Goal: Task Accomplishment & Management: Use online tool/utility

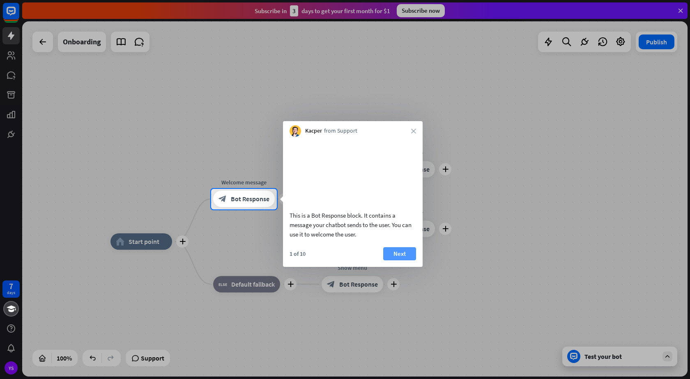
click at [407, 260] on button "Next" at bounding box center [399, 253] width 33 height 13
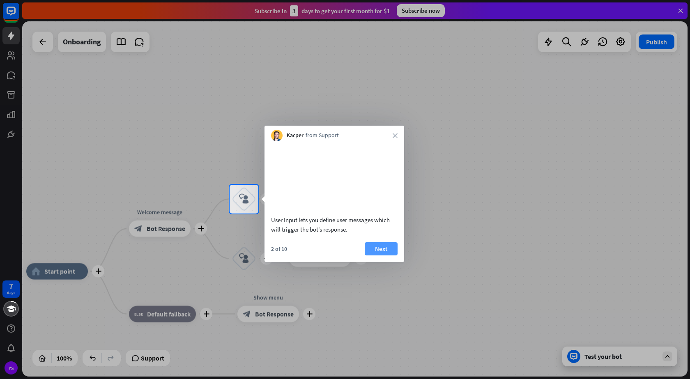
click at [387, 255] on button "Next" at bounding box center [381, 248] width 33 height 13
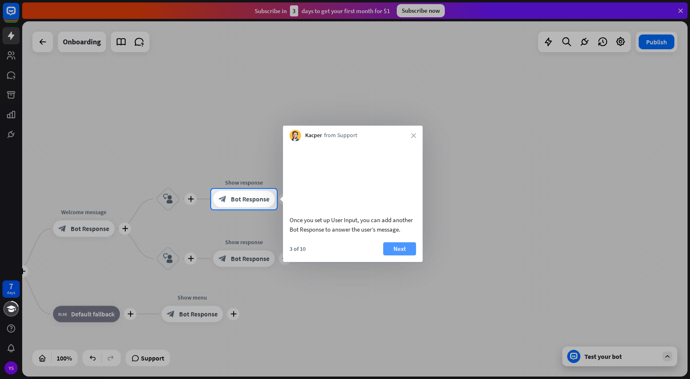
click at [389, 255] on button "Next" at bounding box center [399, 248] width 33 height 13
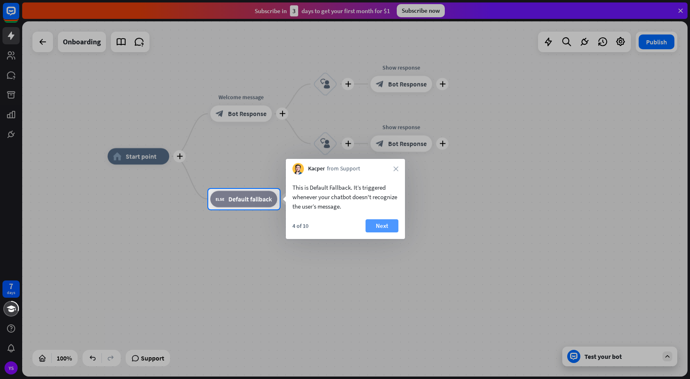
click at [378, 229] on button "Next" at bounding box center [382, 225] width 33 height 13
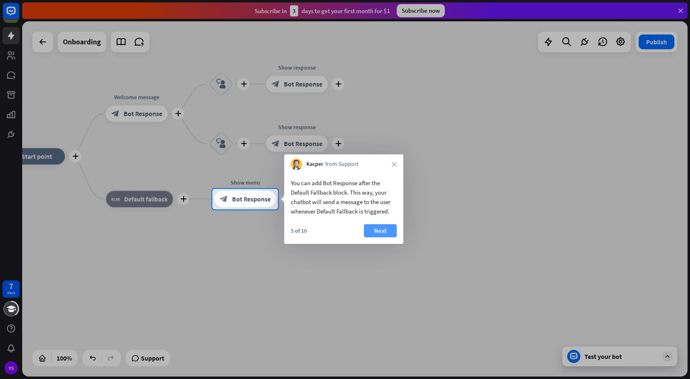
click at [389, 229] on button "Next" at bounding box center [380, 230] width 33 height 13
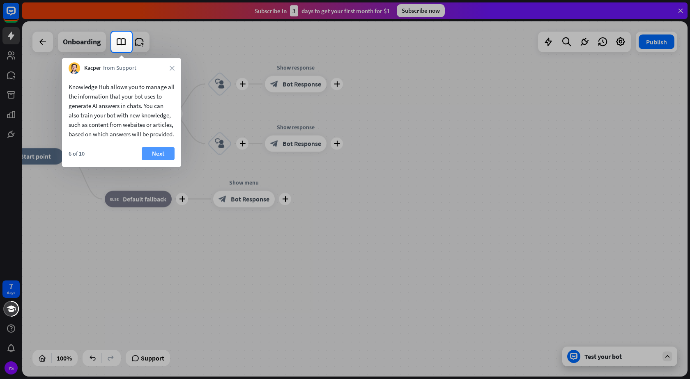
click at [161, 160] on button "Next" at bounding box center [158, 153] width 33 height 13
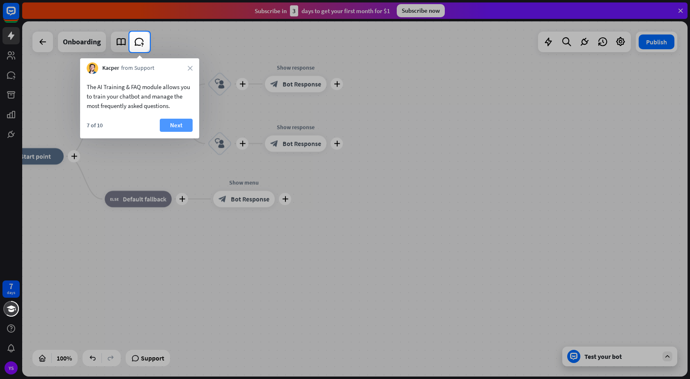
click at [174, 124] on button "Next" at bounding box center [176, 125] width 33 height 13
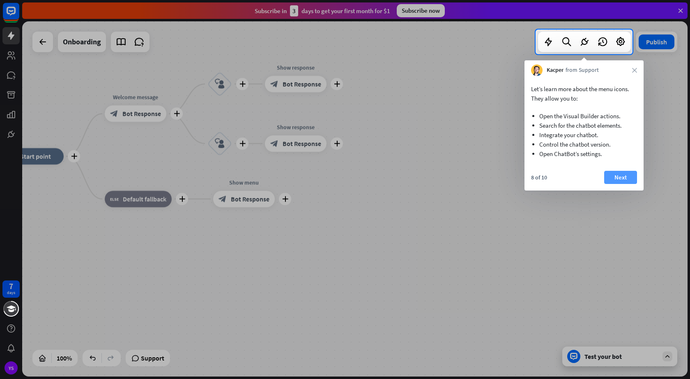
click at [620, 177] on button "Next" at bounding box center [620, 177] width 33 height 13
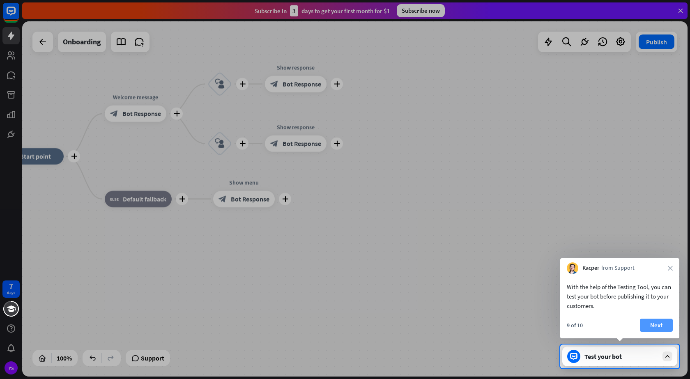
click at [654, 324] on button "Next" at bounding box center [656, 325] width 33 height 13
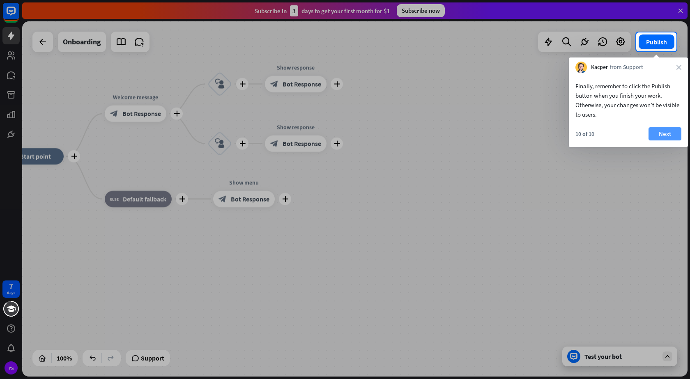
click at [662, 133] on button "Next" at bounding box center [665, 133] width 33 height 13
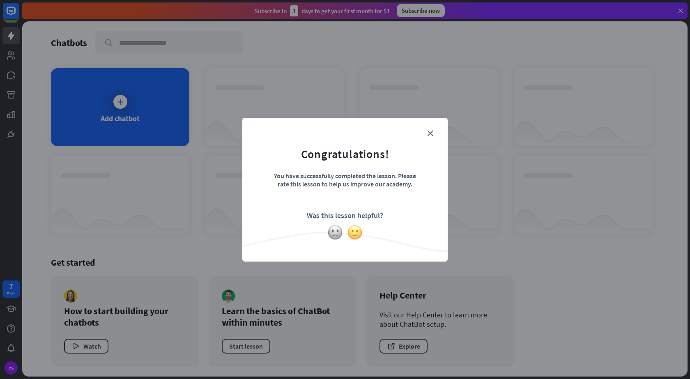
click at [359, 232] on img at bounding box center [355, 233] width 16 height 16
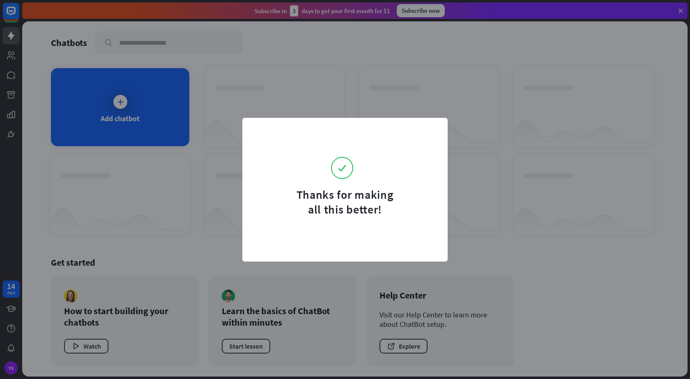
click at [191, 200] on div "Thanks for making all this better!" at bounding box center [345, 189] width 690 height 379
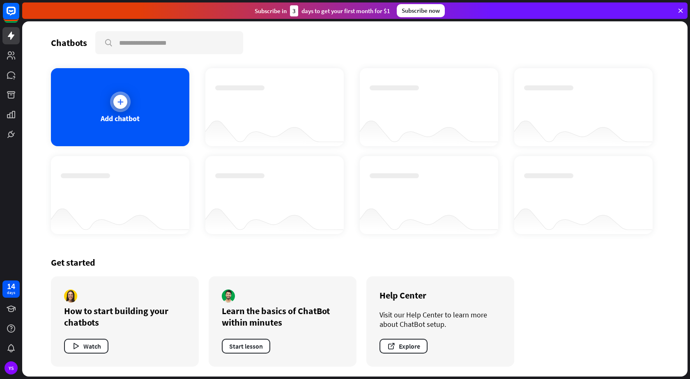
click at [129, 120] on div "Add chatbot" at bounding box center [120, 118] width 39 height 9
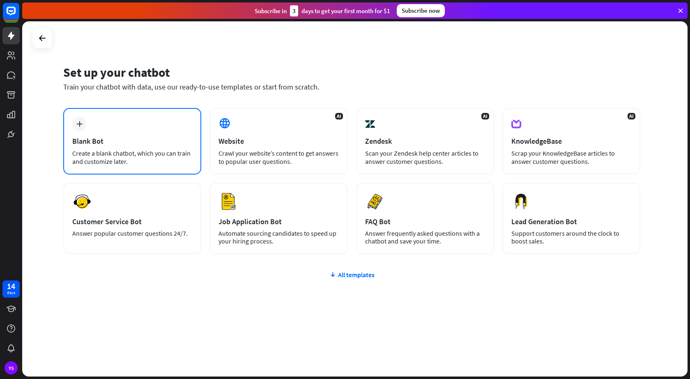
click at [122, 161] on div "Create a blank chatbot, which you can train and customize later." at bounding box center [132, 157] width 120 height 16
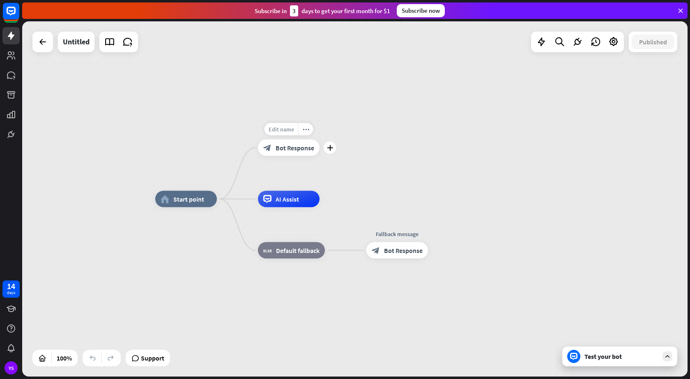
click at [297, 127] on div "Edit name" at bounding box center [282, 129] width 34 height 12
type input "*"
type input "*********"
click at [308, 203] on div "home_2 Start point ********* block_bot_response Bot Response Edit name more_hor…" at bounding box center [354, 198] width 665 height 355
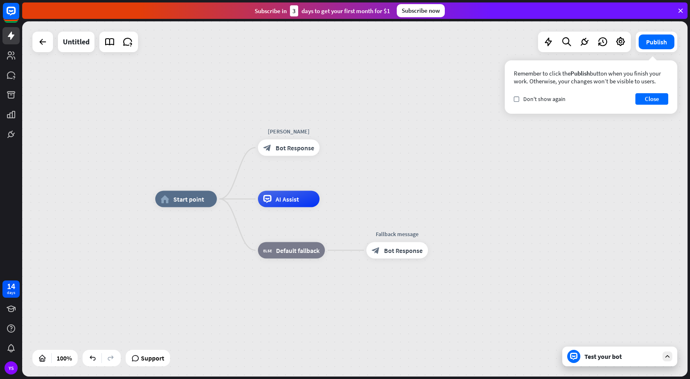
click at [613, 357] on div "Test your bot" at bounding box center [622, 356] width 74 height 8
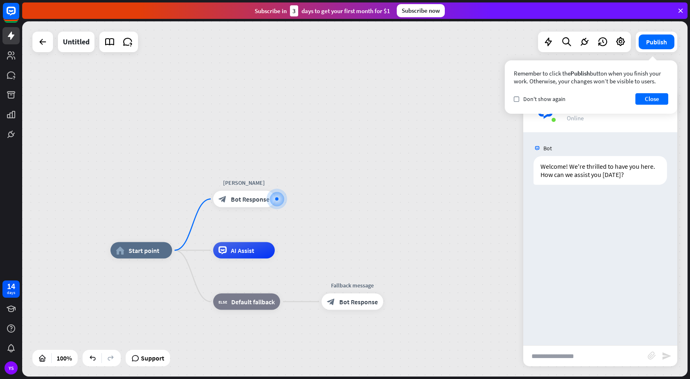
click at [567, 355] on input "text" at bounding box center [585, 356] width 124 height 21
type input "*****"
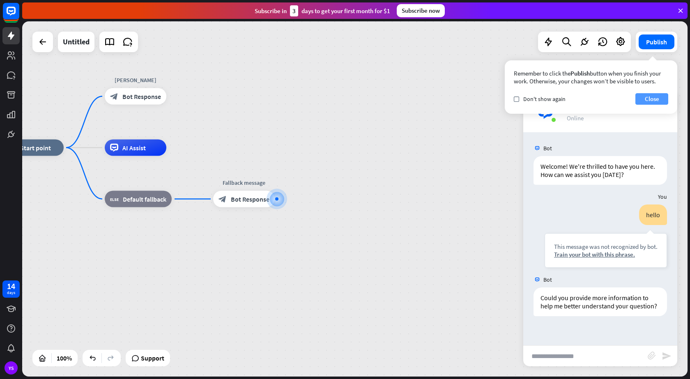
click at [650, 96] on button "Close" at bounding box center [651, 99] width 33 height 12
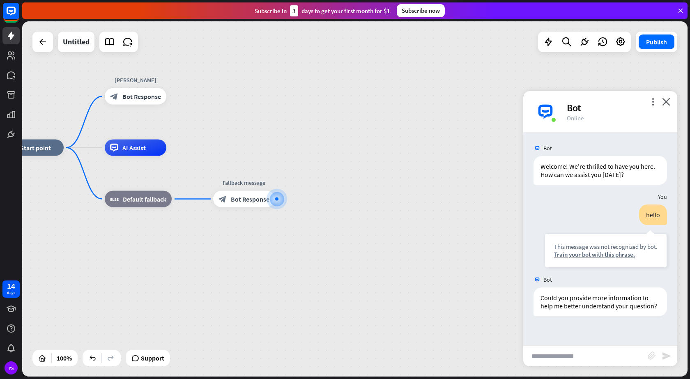
click at [573, 358] on input "text" at bounding box center [585, 356] width 124 height 21
type input "**********"
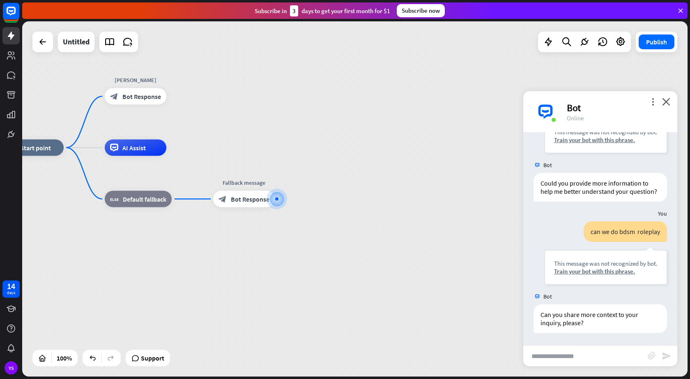
scroll to position [123, 0]
type input "**********"
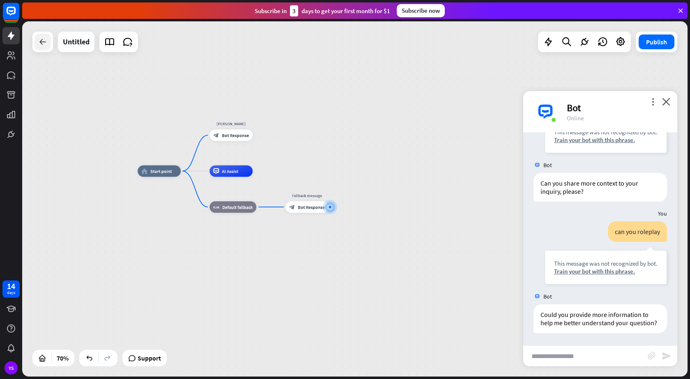
click at [44, 48] on div at bounding box center [43, 42] width 16 height 16
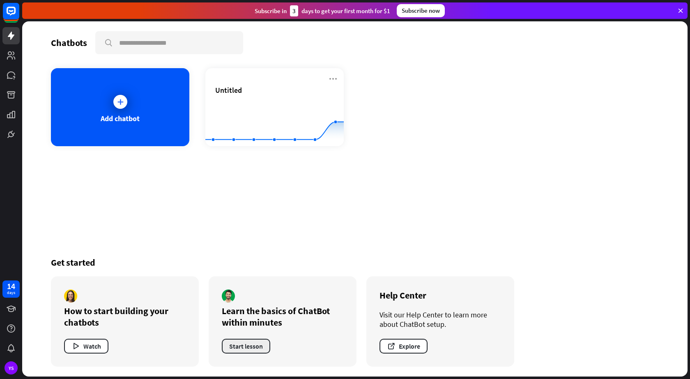
click at [254, 347] on button "Start lesson" at bounding box center [246, 346] width 48 height 15
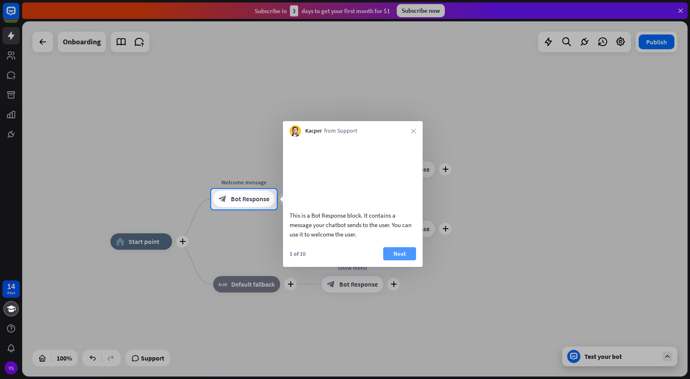
click at [410, 260] on button "Next" at bounding box center [399, 253] width 33 height 13
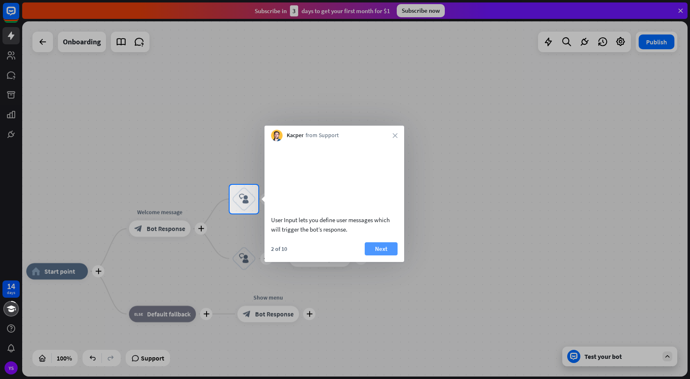
click at [384, 255] on button "Next" at bounding box center [381, 248] width 33 height 13
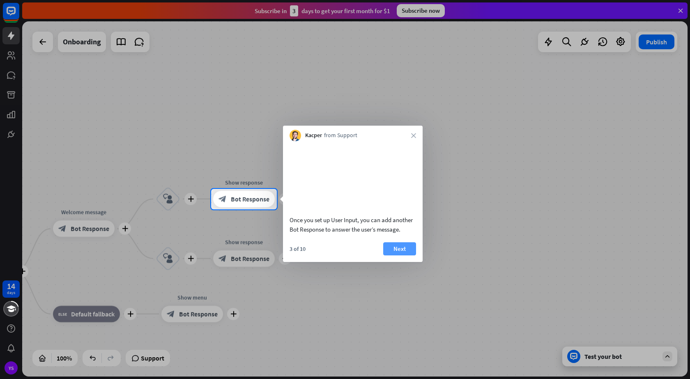
click at [384, 255] on button "Next" at bounding box center [399, 248] width 33 height 13
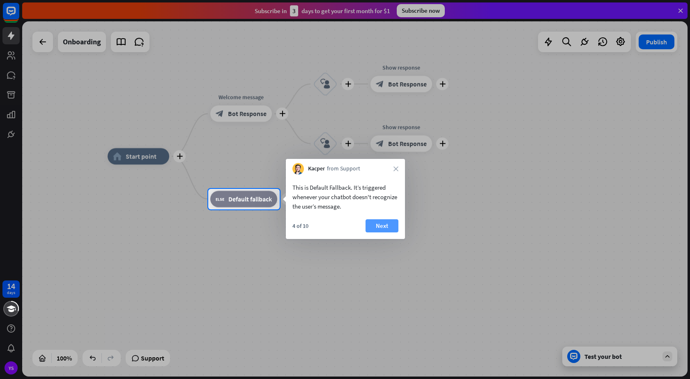
click at [385, 229] on button "Next" at bounding box center [382, 225] width 33 height 13
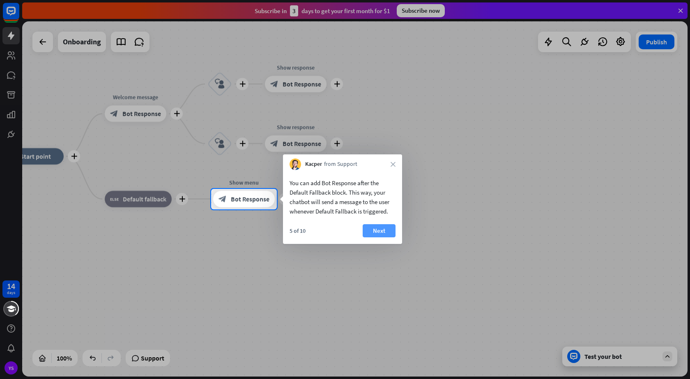
click at [376, 230] on button "Next" at bounding box center [379, 230] width 33 height 13
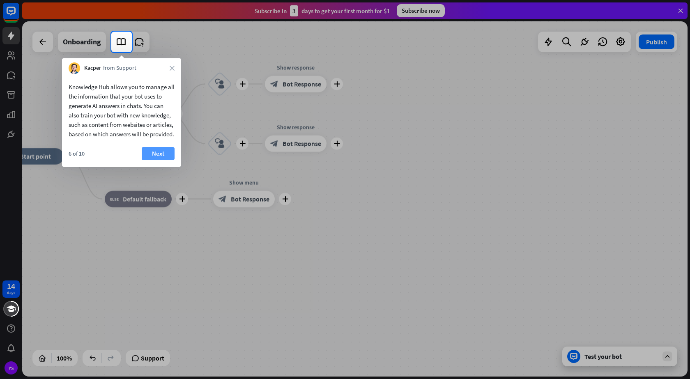
click at [161, 160] on button "Next" at bounding box center [158, 153] width 33 height 13
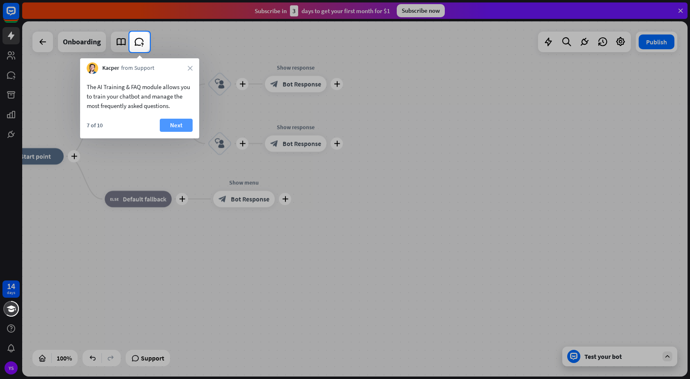
click at [178, 128] on button "Next" at bounding box center [176, 125] width 33 height 13
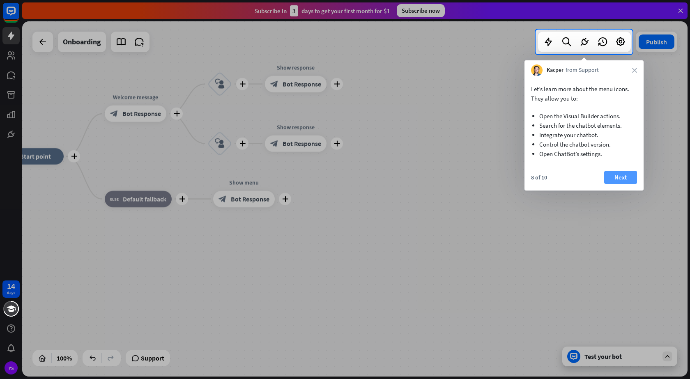
click at [625, 175] on button "Next" at bounding box center [620, 177] width 33 height 13
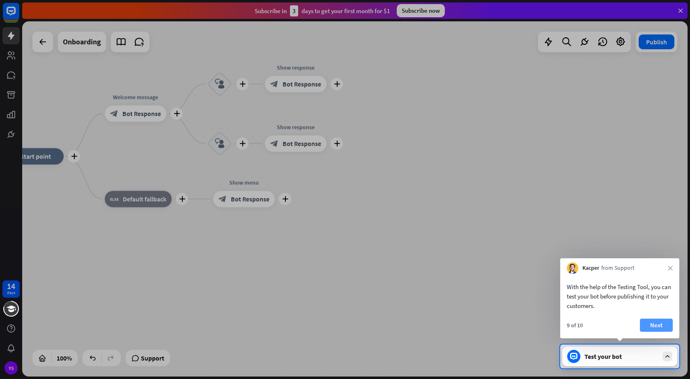
click at [652, 327] on button "Next" at bounding box center [656, 325] width 33 height 13
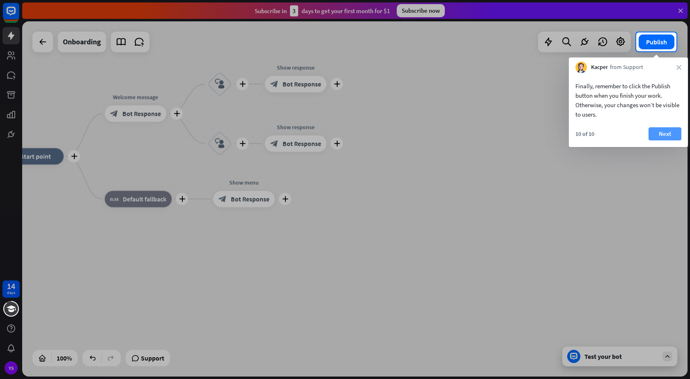
click at [661, 135] on button "Next" at bounding box center [665, 133] width 33 height 13
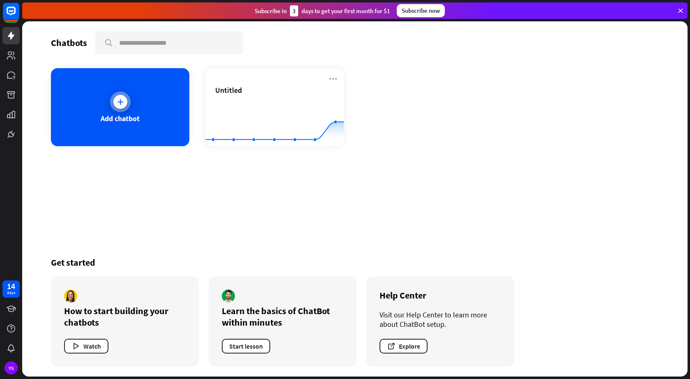
click at [121, 107] on div at bounding box center [120, 102] width 14 height 14
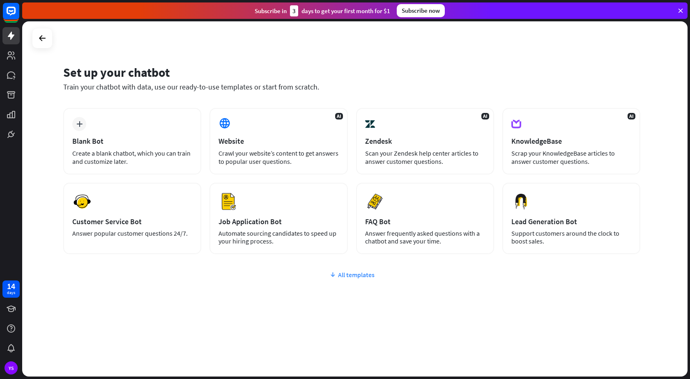
drag, startPoint x: 364, startPoint y: 279, endPoint x: 359, endPoint y: 277, distance: 6.0
click at [363, 278] on div "plus Blank Bot Create a blank chatbot, which you can train and customize later.…" at bounding box center [351, 230] width 577 height 245
click at [358, 275] on div "All templates" at bounding box center [351, 275] width 577 height 8
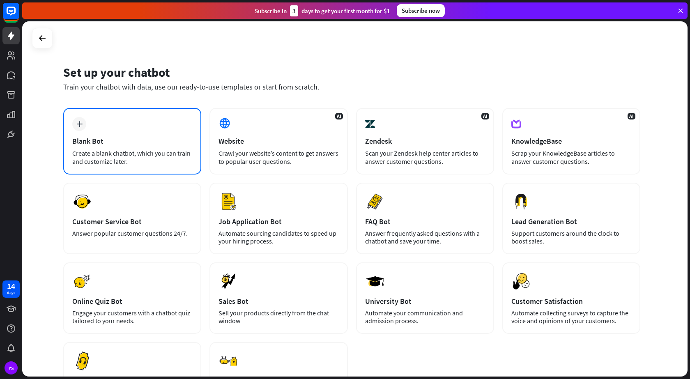
click at [140, 153] on div "Create a blank chatbot, which you can train and customize later." at bounding box center [132, 157] width 120 height 16
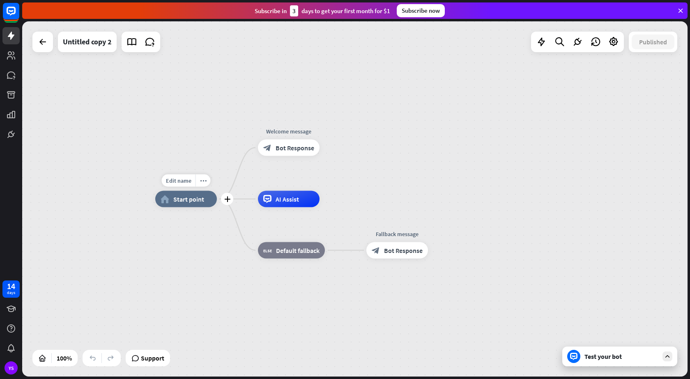
click at [229, 202] on icon "plus" at bounding box center [227, 199] width 6 height 6
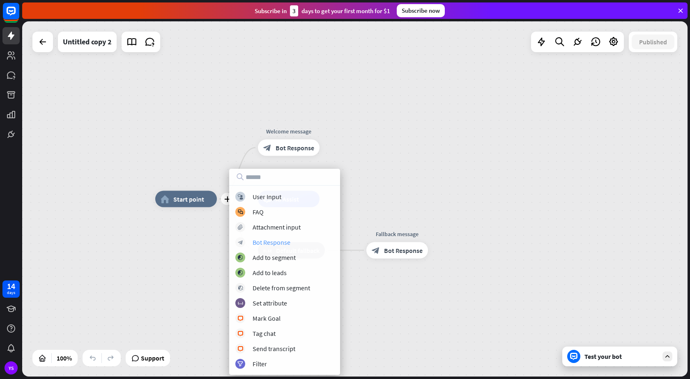
click at [285, 246] on div "Bot Response" at bounding box center [272, 242] width 38 height 8
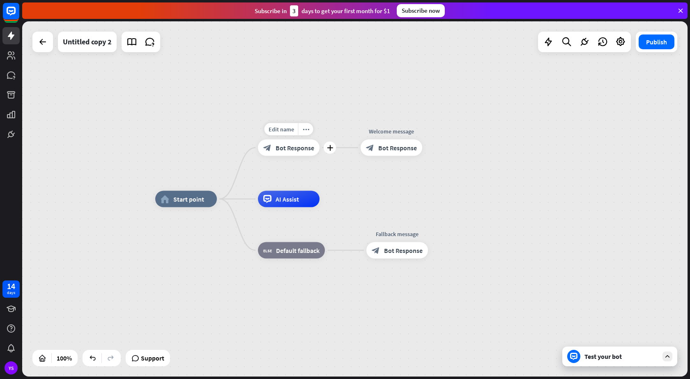
click at [290, 147] on span "Bot Response" at bounding box center [295, 148] width 39 height 8
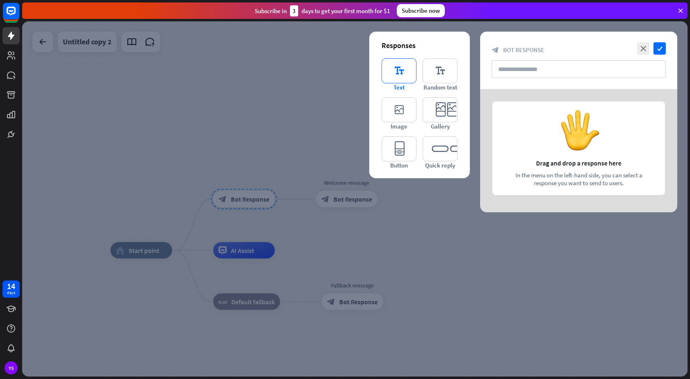
click at [398, 75] on icon "editor_text" at bounding box center [399, 70] width 35 height 25
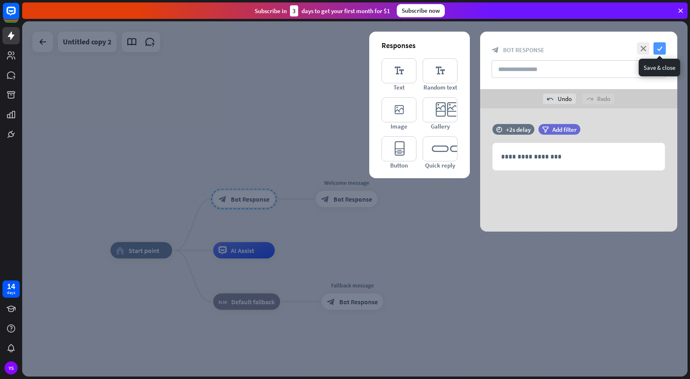
click at [656, 51] on icon "check" at bounding box center [660, 48] width 12 height 12
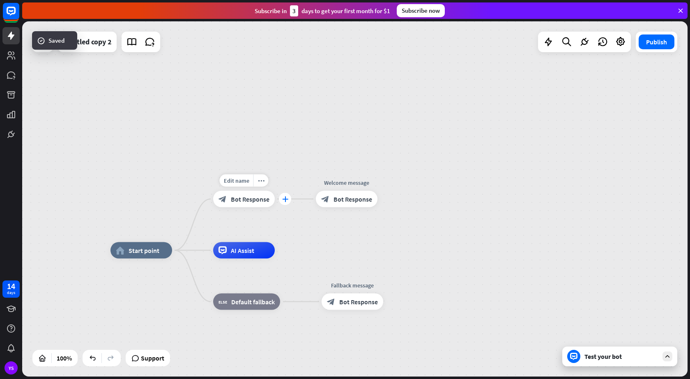
click at [286, 201] on icon "plus" at bounding box center [285, 199] width 6 height 6
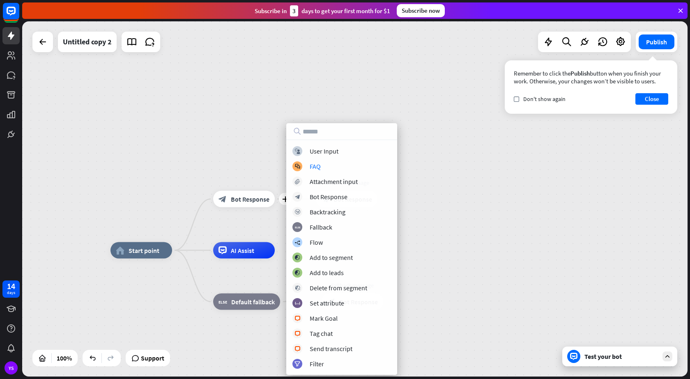
click at [475, 185] on div "home_2 Start point plus block_bot_response Bot Response Welcome message block_b…" at bounding box center [354, 198] width 665 height 355
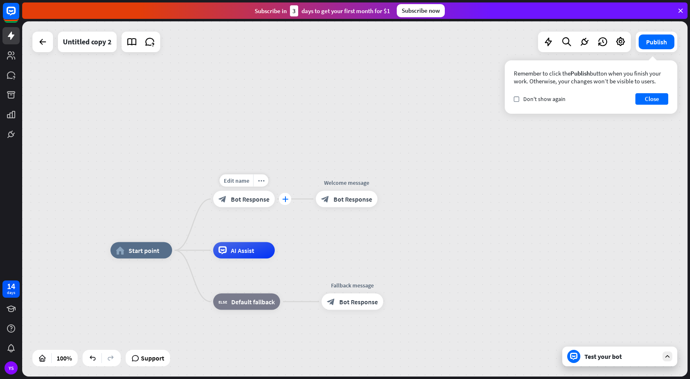
click at [283, 202] on icon "plus" at bounding box center [285, 199] width 6 height 6
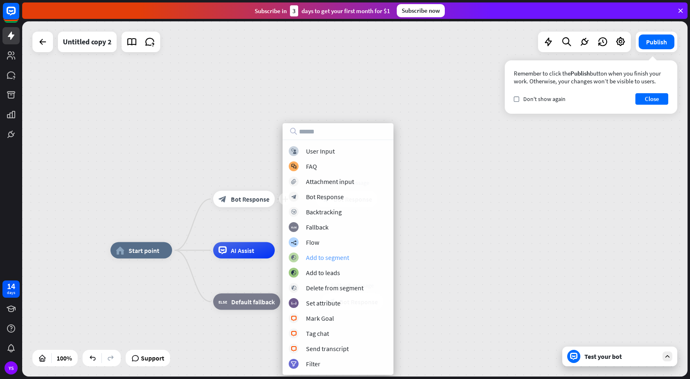
click at [348, 260] on div "Add to segment" at bounding box center [327, 257] width 43 height 8
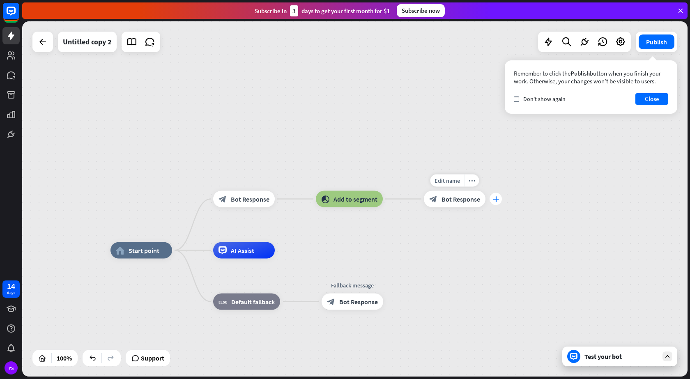
click at [493, 201] on icon "plus" at bounding box center [496, 199] width 6 height 6
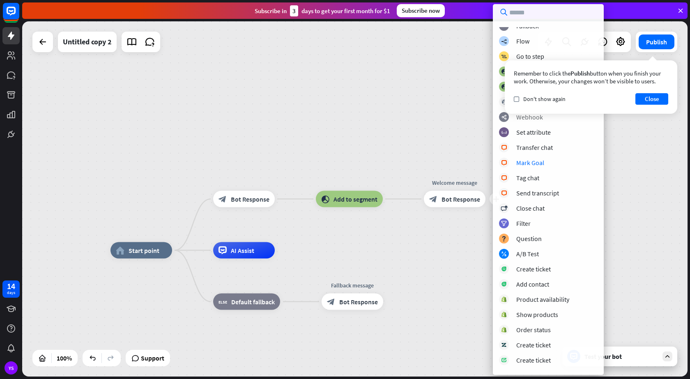
scroll to position [109, 0]
